Goal: Task Accomplishment & Management: Manage account settings

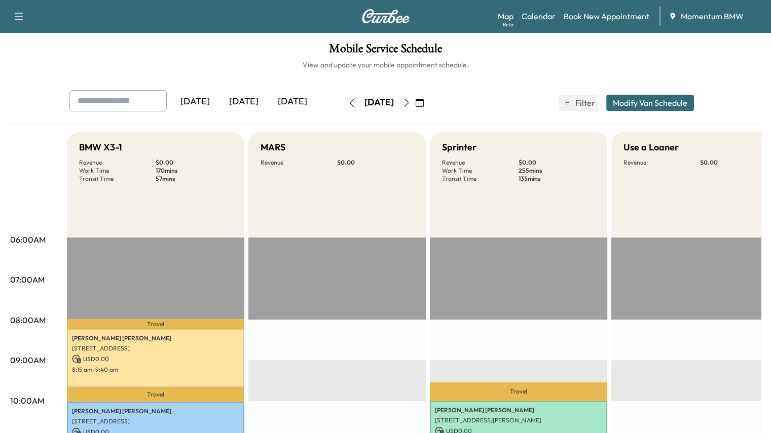
click at [409, 103] on icon "button" at bounding box center [406, 103] width 5 height 8
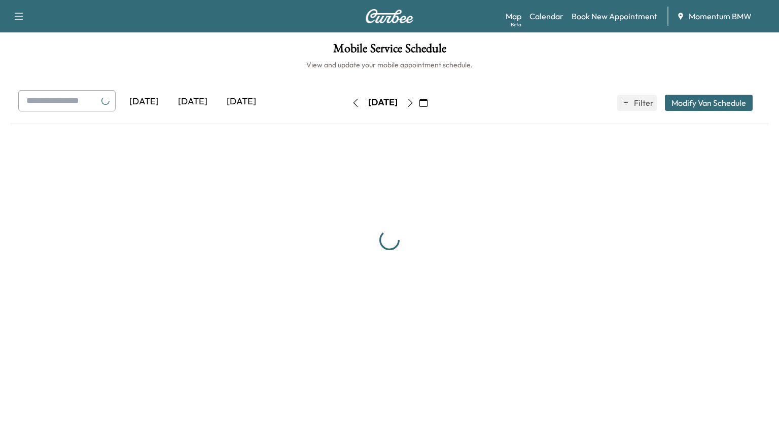
click at [413, 103] on icon "button" at bounding box center [410, 103] width 5 height 8
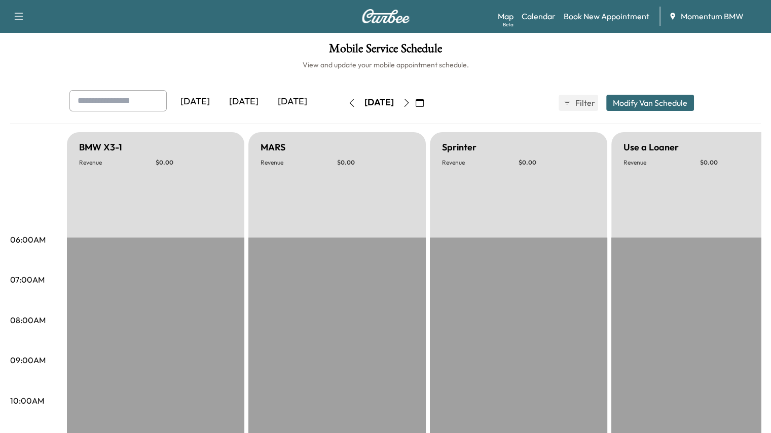
click at [411, 103] on icon "button" at bounding box center [407, 103] width 8 height 8
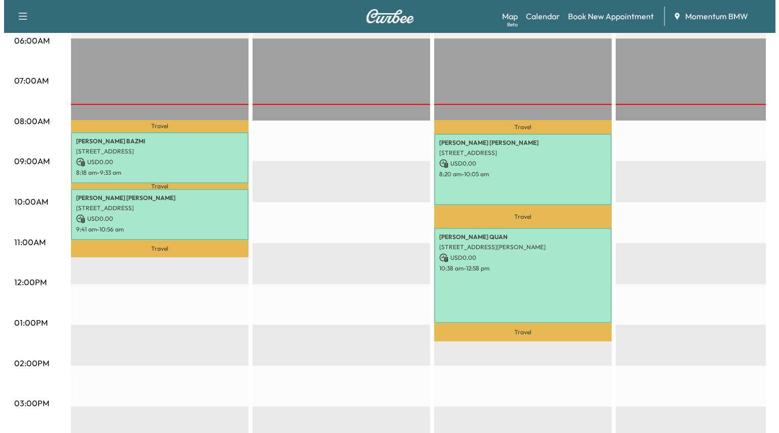
scroll to position [203, 0]
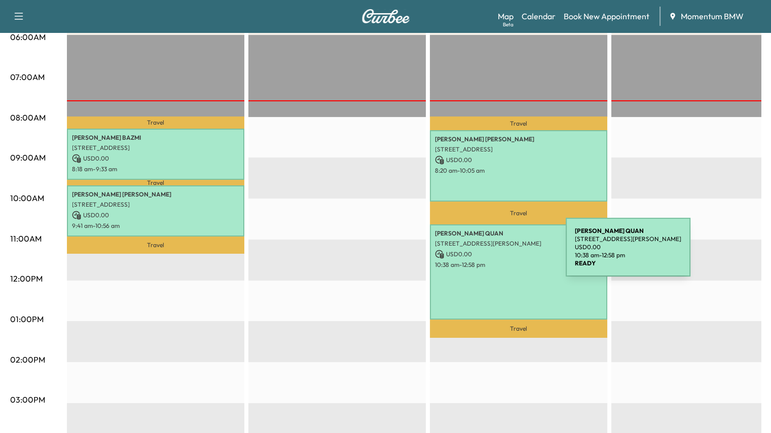
click at [490, 254] on p "USD 0.00" at bounding box center [518, 254] width 167 height 9
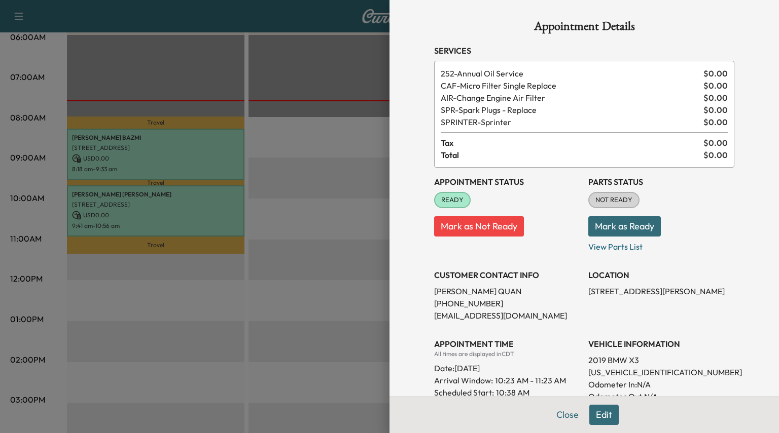
click at [592, 416] on button "Edit" at bounding box center [603, 415] width 29 height 20
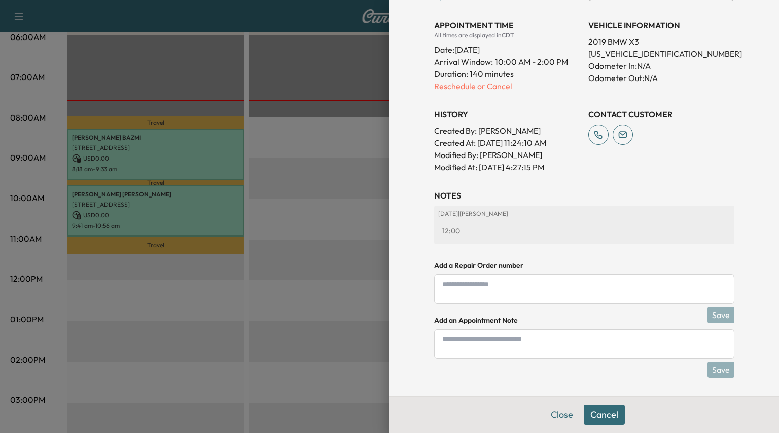
scroll to position [353, 0]
click at [489, 83] on p "Reschedule or Cancel" at bounding box center [507, 85] width 146 height 12
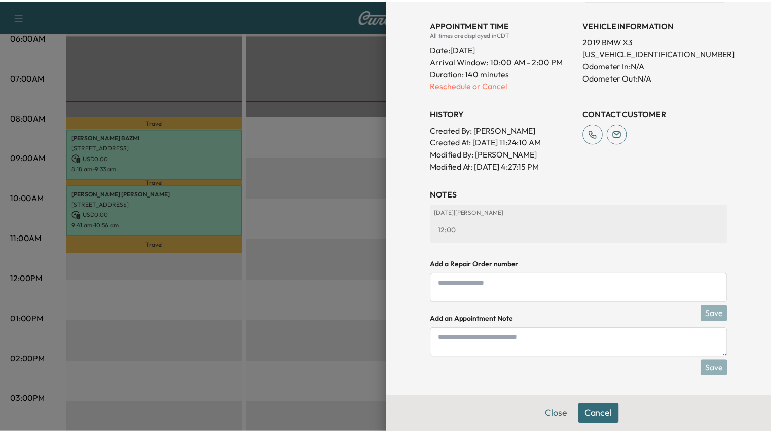
scroll to position [0, 0]
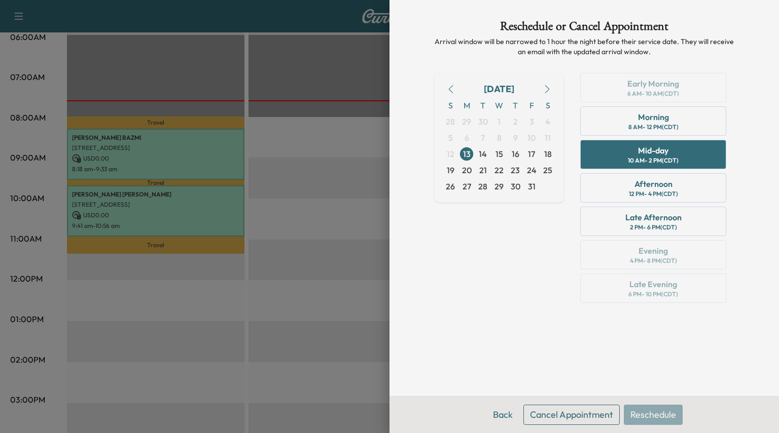
click at [564, 413] on button "Cancel Appointment" at bounding box center [571, 415] width 96 height 20
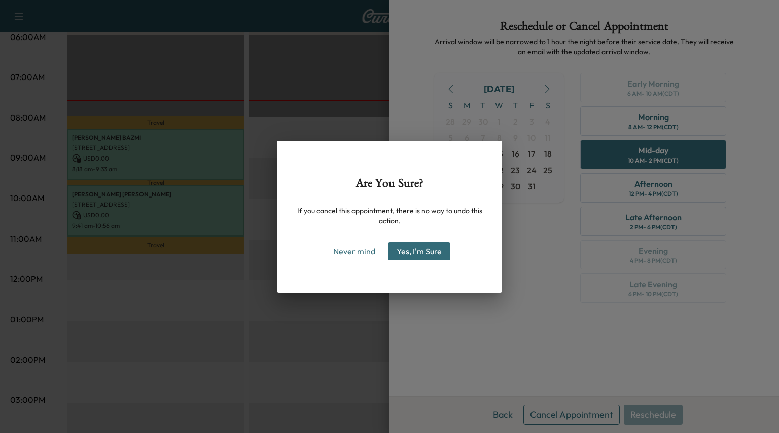
click at [410, 247] on button "Yes, I'm Sure" at bounding box center [419, 251] width 62 height 18
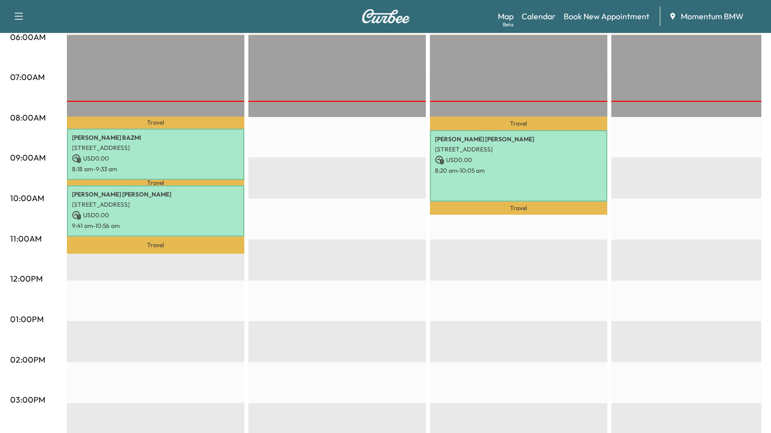
click at [93, 182] on p "Travel" at bounding box center [155, 183] width 177 height 6
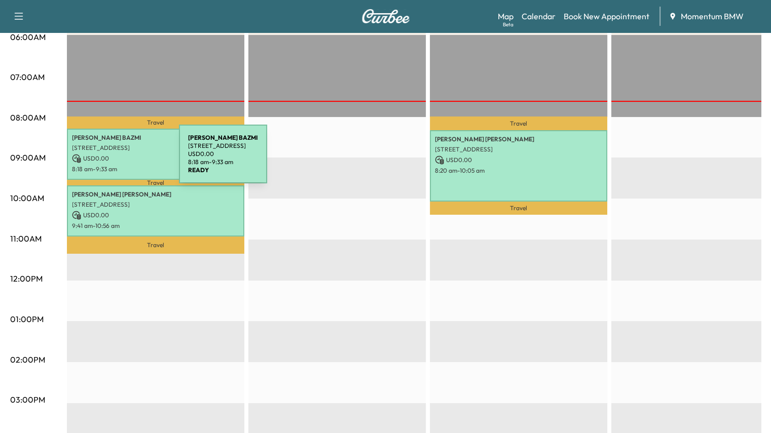
click at [103, 160] on p "USD 0.00" at bounding box center [155, 158] width 167 height 9
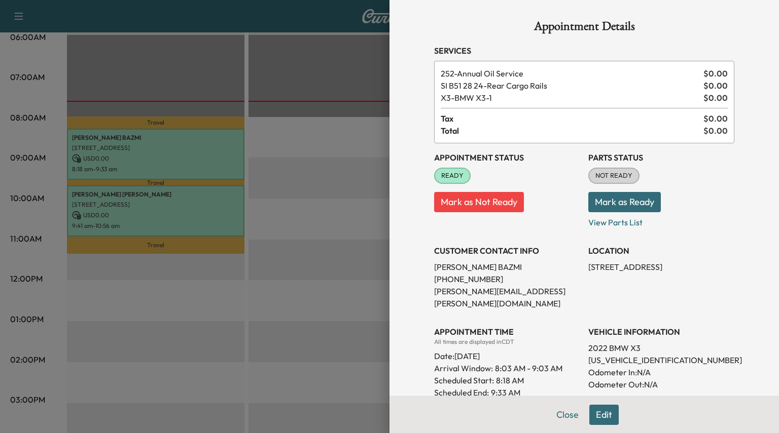
click at [619, 204] on button "Mark as Ready" at bounding box center [624, 202] width 73 height 20
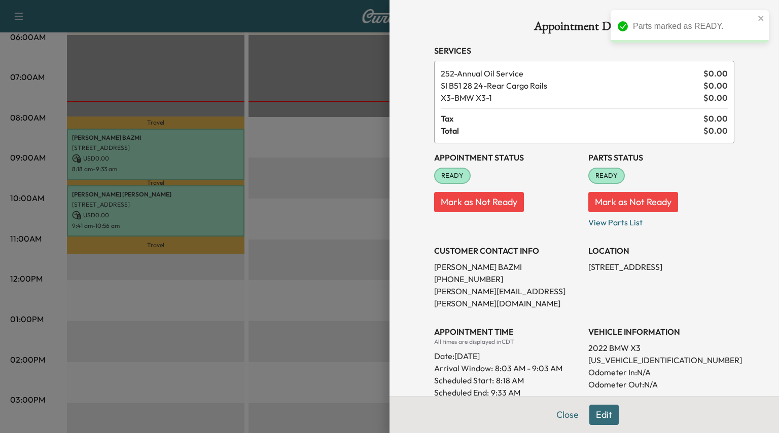
click at [553, 417] on button "Close" at bounding box center [567, 415] width 35 height 20
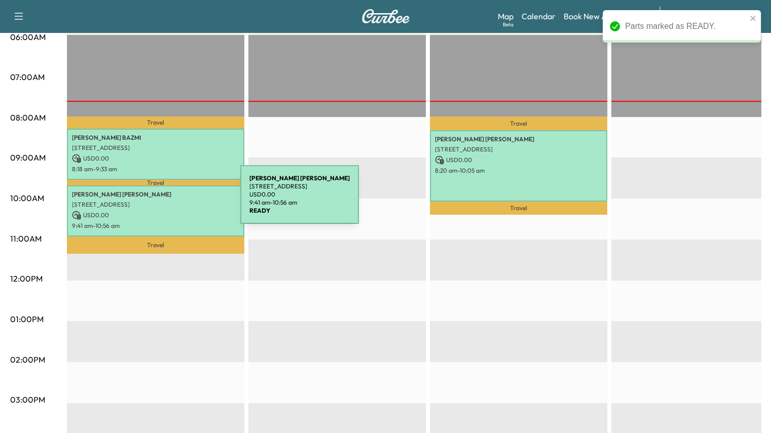
click at [164, 201] on p "[STREET_ADDRESS]" at bounding box center [155, 205] width 167 height 8
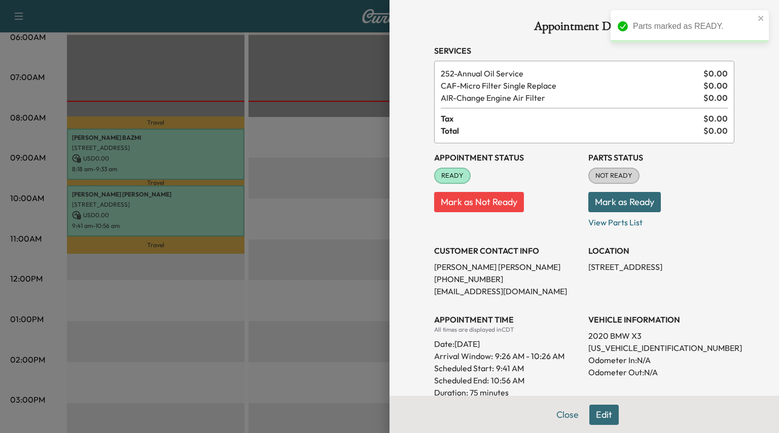
click at [610, 203] on button "Mark as Ready" at bounding box center [624, 202] width 73 height 20
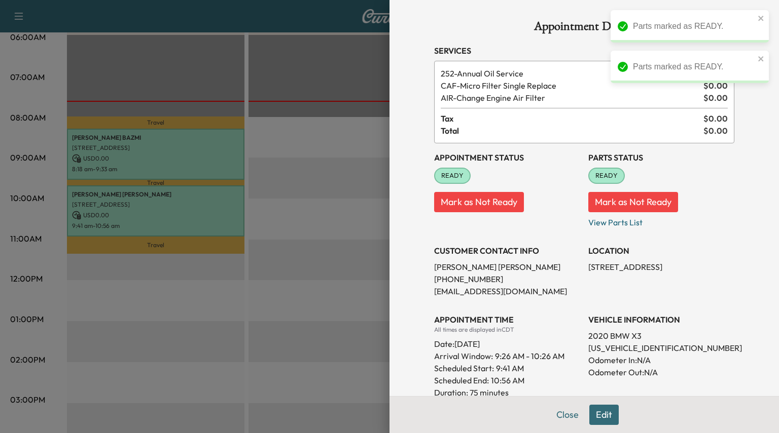
click at [554, 418] on button "Close" at bounding box center [567, 415] width 35 height 20
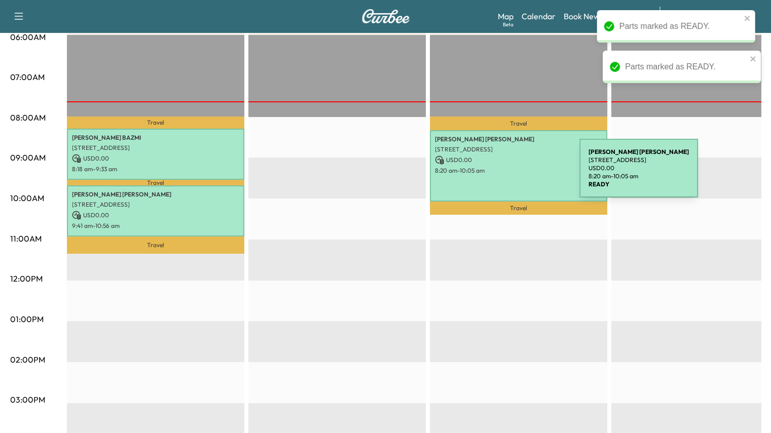
click at [502, 172] on p "8:20 am - 10:05 am" at bounding box center [518, 171] width 167 height 8
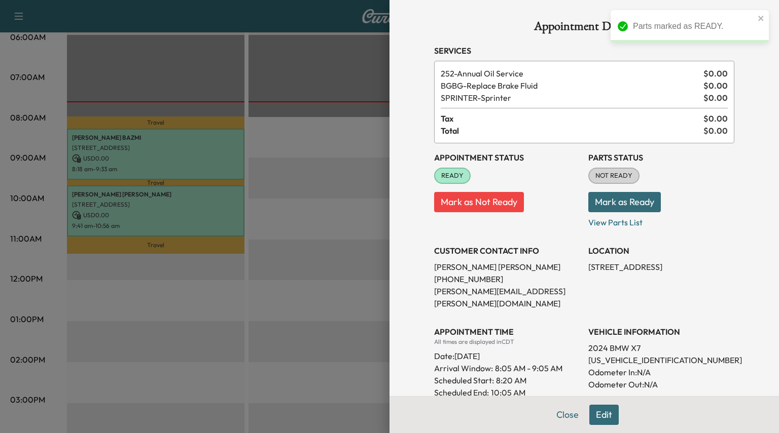
click at [601, 201] on button "Mark as Ready" at bounding box center [624, 202] width 73 height 20
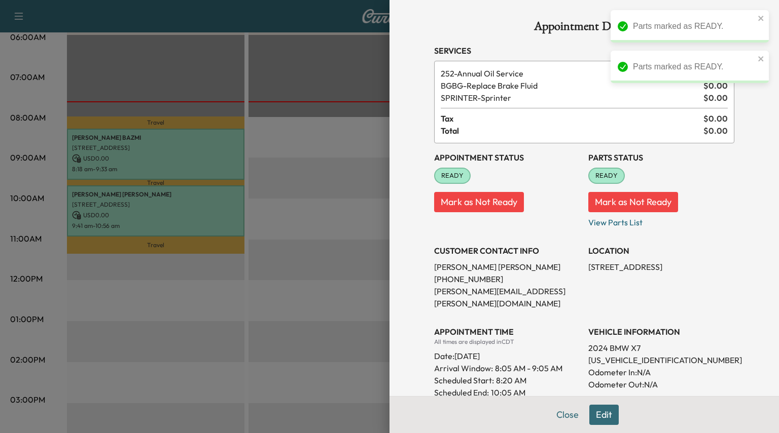
click at [558, 415] on button "Close" at bounding box center [567, 415] width 35 height 20
